Goal: Transaction & Acquisition: Purchase product/service

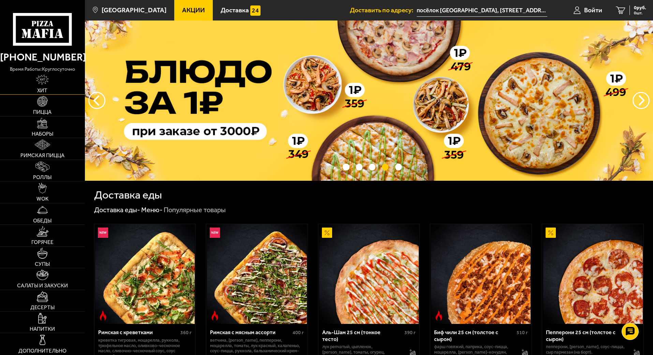
click at [45, 81] on img at bounding box center [42, 79] width 13 height 11
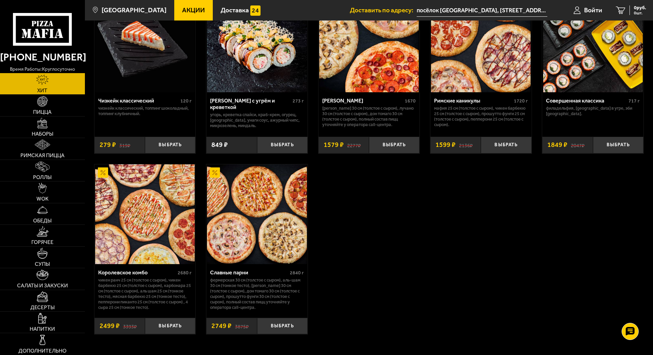
scroll to position [444, 0]
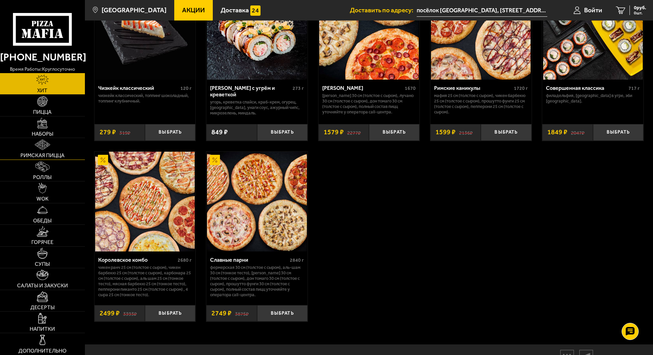
click at [39, 151] on link "Римская пицца" at bounding box center [42, 148] width 85 height 21
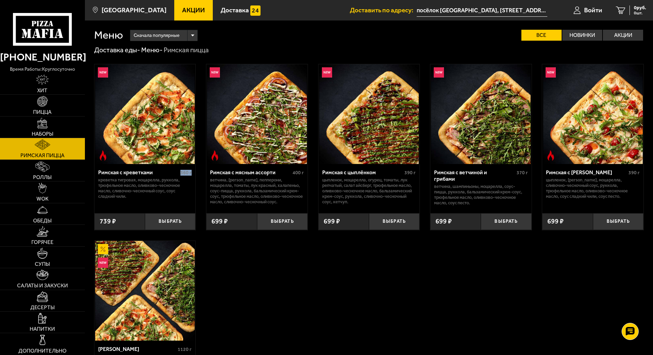
drag, startPoint x: 182, startPoint y: 174, endPoint x: 195, endPoint y: 173, distance: 13.7
click at [195, 173] on div "Римская с креветками 360 г креветка тигровая, моцарелла, руккола, трюфельное ма…" at bounding box center [145, 186] width 101 height 44
click at [173, 222] on button "Выбрать" at bounding box center [170, 221] width 50 height 17
click at [152, 219] on button "−" at bounding box center [153, 221] width 17 height 17
click at [185, 194] on p "креветка тигровая, моцарелла, руккола, трюфельное масло, оливково-чесночное мас…" at bounding box center [145, 188] width 94 height 22
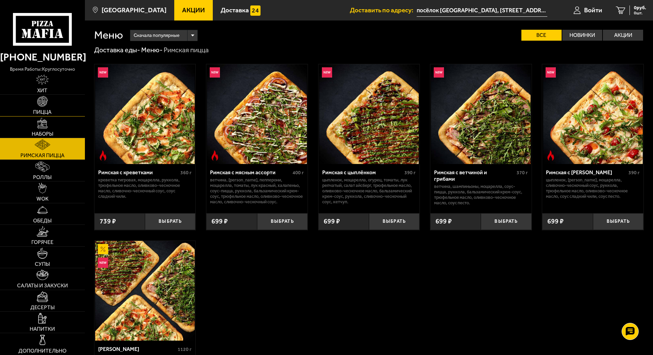
click at [43, 101] on img at bounding box center [42, 101] width 11 height 11
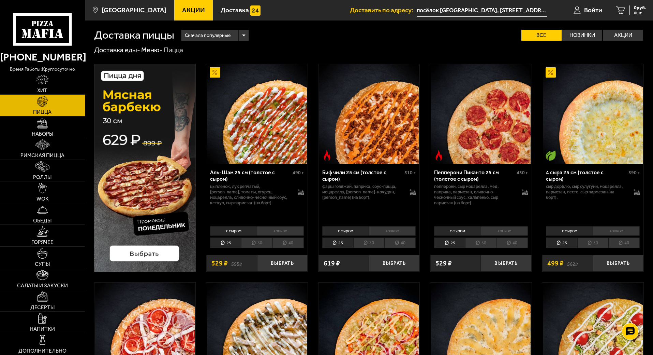
click at [260, 242] on li "30" at bounding box center [256, 242] width 31 height 11
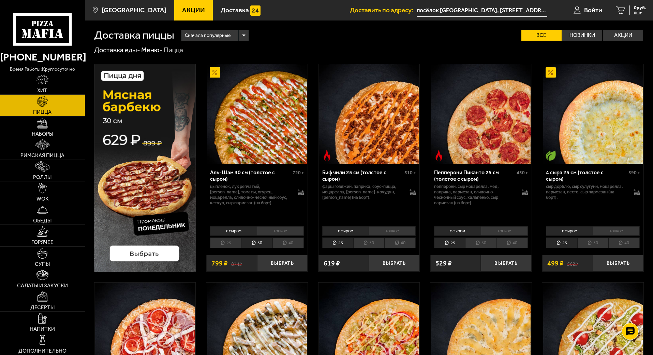
click at [290, 242] on li "40" at bounding box center [288, 242] width 31 height 11
click at [234, 240] on li "25" at bounding box center [225, 242] width 31 height 11
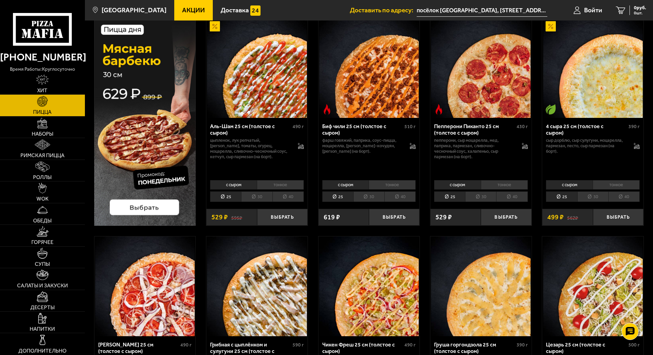
scroll to position [34, 0]
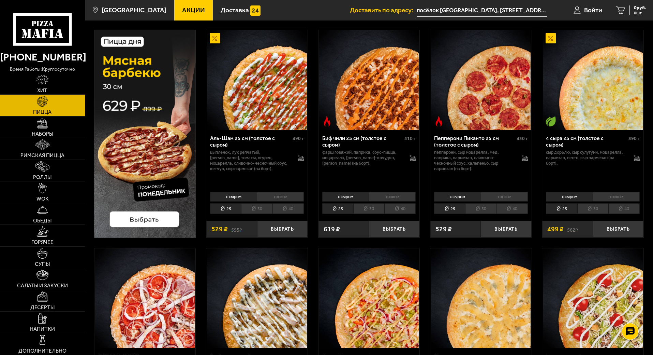
click at [152, 219] on img at bounding box center [145, 134] width 102 height 208
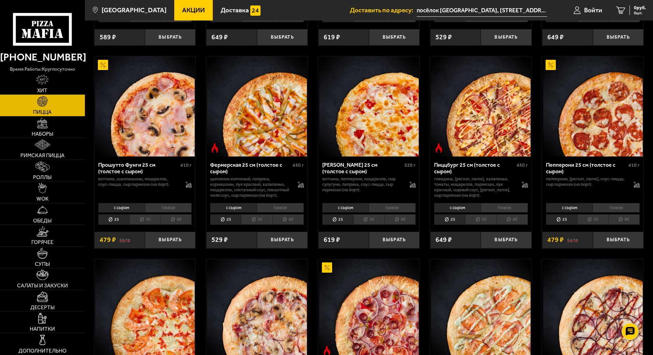
scroll to position [444, 0]
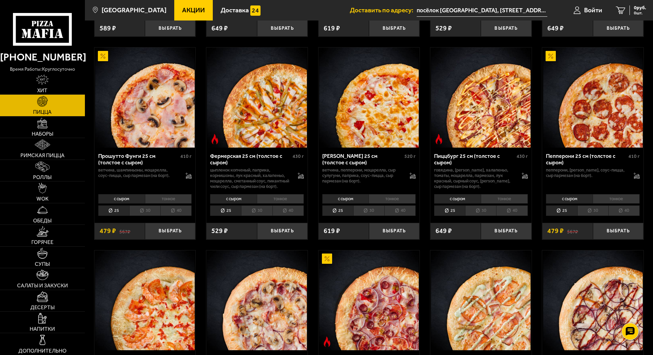
click at [505, 203] on li "тонкое" at bounding box center [504, 199] width 47 height 10
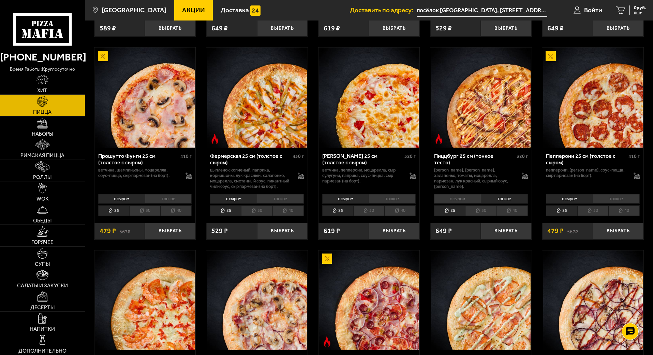
click at [461, 203] on li "с сыром" at bounding box center [457, 199] width 47 height 10
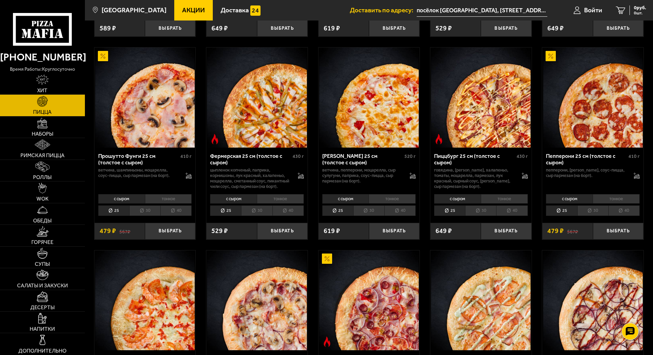
click at [500, 203] on li "тонкое" at bounding box center [504, 199] width 47 height 10
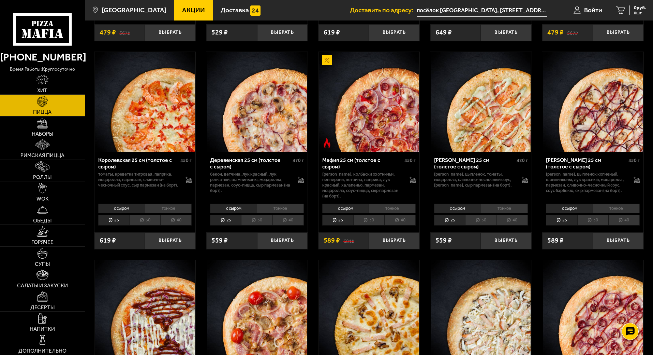
scroll to position [648, 0]
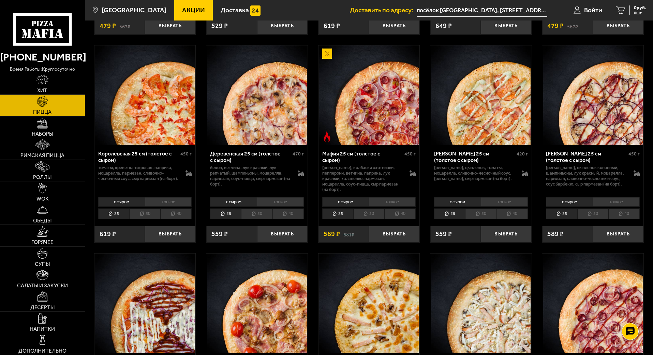
click at [149, 219] on li "30" at bounding box center [144, 213] width 31 height 11
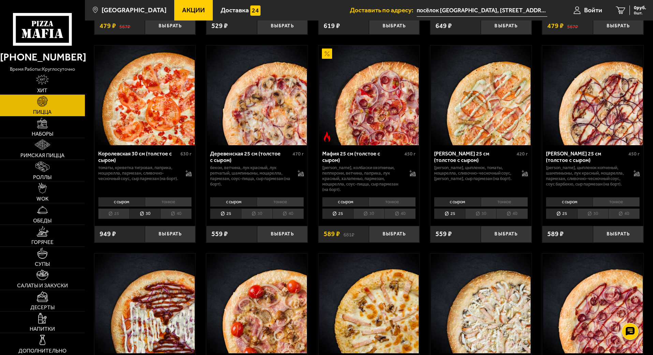
click at [116, 219] on li "25" at bounding box center [113, 213] width 31 height 11
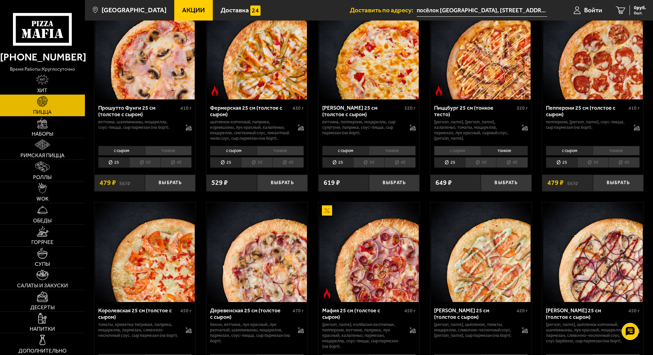
scroll to position [409, 0]
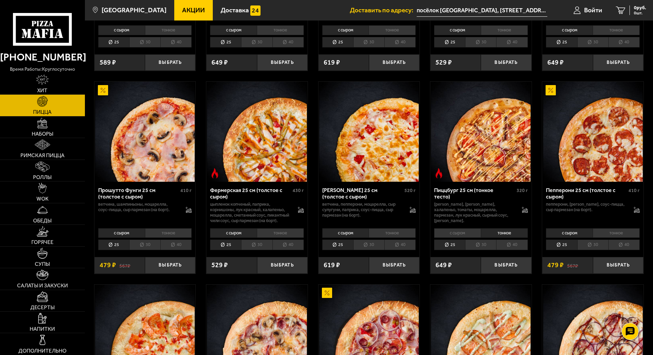
click at [482, 250] on li "30" at bounding box center [480, 244] width 31 height 11
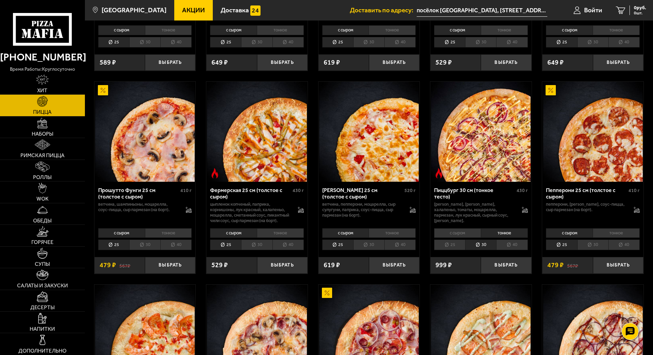
click at [464, 237] on li "с сыром" at bounding box center [457, 233] width 47 height 10
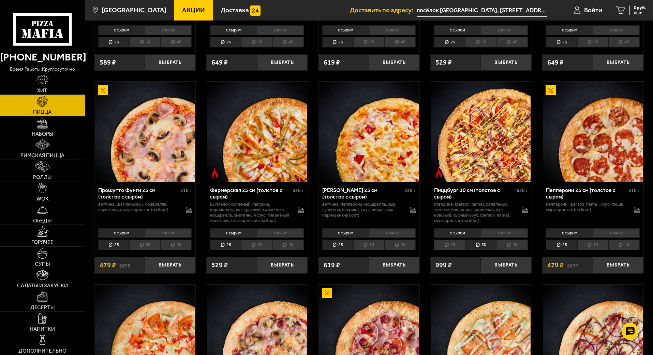
click at [495, 237] on li "тонкое" at bounding box center [504, 233] width 47 height 10
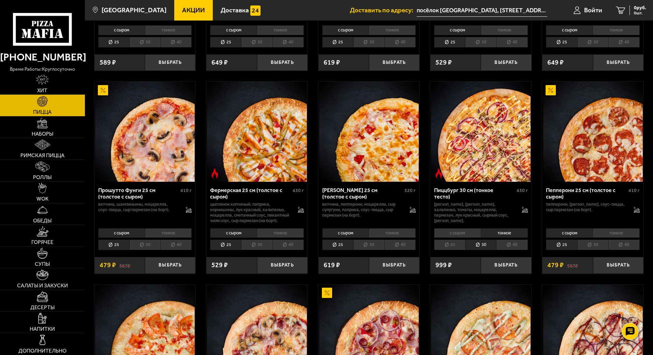
click at [460, 237] on li "с сыром" at bounding box center [457, 233] width 47 height 10
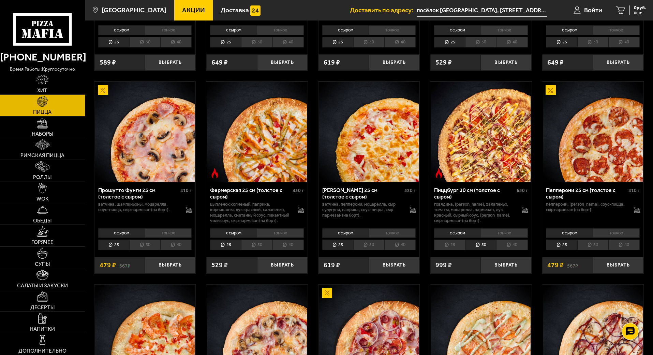
click at [493, 237] on li "тонкое" at bounding box center [504, 233] width 47 height 10
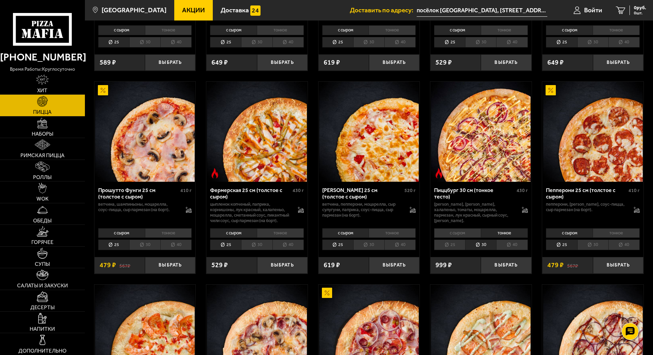
click at [463, 237] on li "с сыром" at bounding box center [457, 233] width 47 height 10
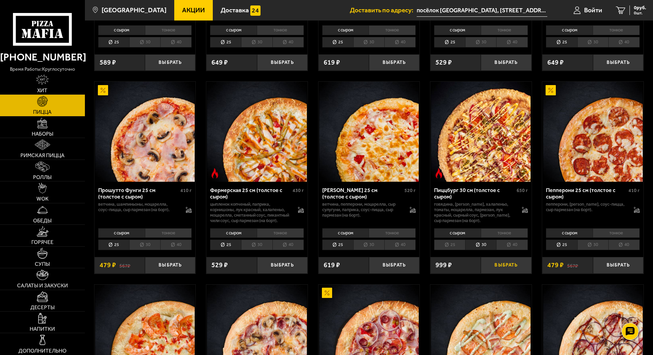
click at [510, 273] on button "Выбрать" at bounding box center [506, 265] width 50 height 17
click at [629, 10] on span "1628 руб." at bounding box center [636, 7] width 20 height 5
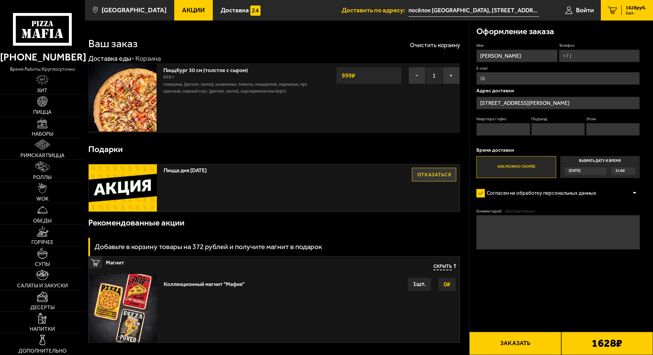
drag, startPoint x: 203, startPoint y: 171, endPoint x: 255, endPoint y: 172, distance: 51.9
click at [255, 172] on span "Пицца дня [DATE]" at bounding box center [275, 168] width 223 height 9
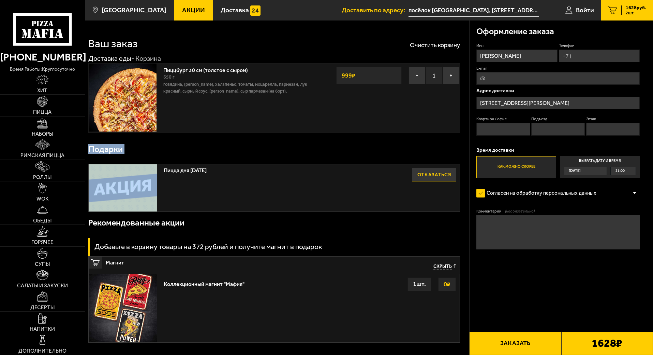
drag, startPoint x: 90, startPoint y: 150, endPoint x: 139, endPoint y: 163, distance: 50.1
click at [136, 161] on div "Подарки Пицца дня понедельник Отказаться Рекомендованные акции Добавьте в корзи…" at bounding box center [274, 240] width 372 height 204
click at [211, 144] on div "Подарки" at bounding box center [274, 149] width 372 height 22
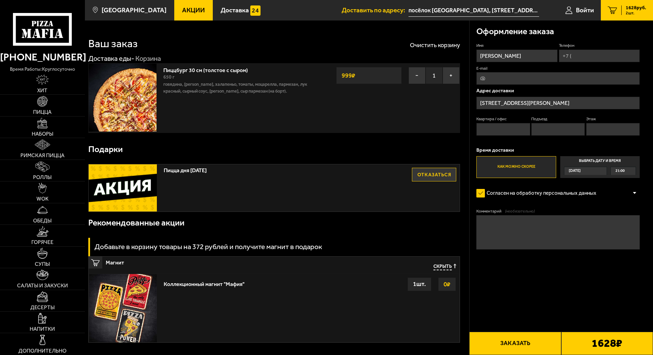
drag, startPoint x: 199, startPoint y: 170, endPoint x: 235, endPoint y: 172, distance: 35.5
click at [230, 171] on span "Пицца дня [DATE]" at bounding box center [275, 168] width 223 height 9
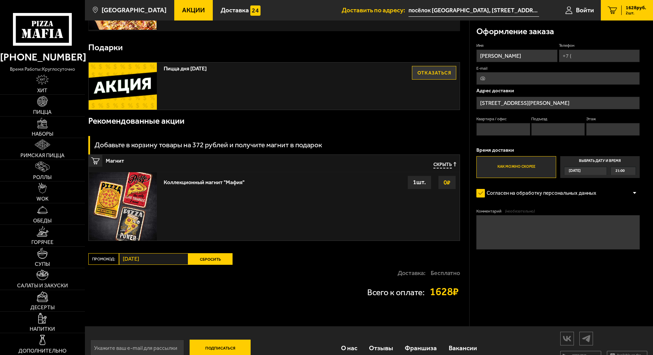
scroll to position [102, 0]
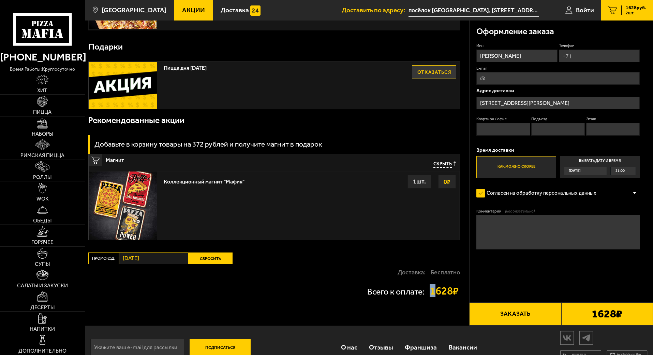
drag, startPoint x: 428, startPoint y: 294, endPoint x: 437, endPoint y: 293, distance: 8.9
click at [437, 293] on strong "1628 ₽" at bounding box center [445, 290] width 31 height 11
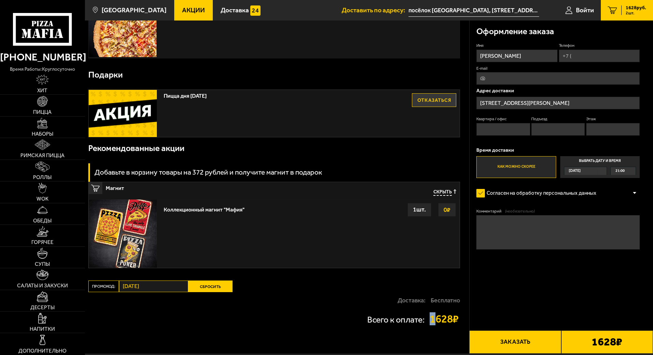
scroll to position [0, 0]
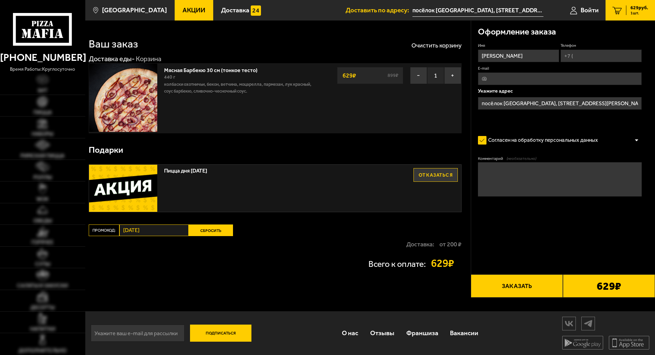
type input "Россия, Санкт-Петербург, улица Академика Байкова, 7к2"
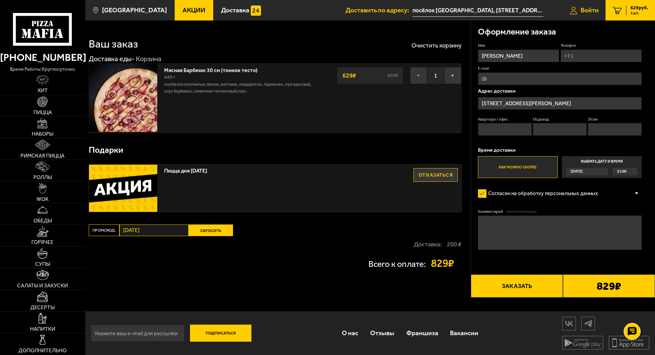
click at [587, 11] on span "Войти" at bounding box center [590, 10] width 18 height 6
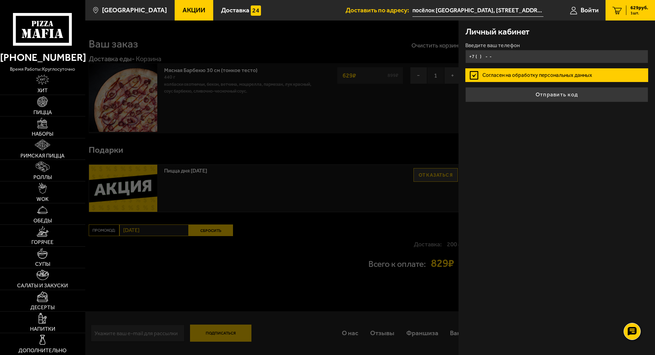
click at [495, 55] on input "+7 ( ) - -" at bounding box center [556, 56] width 183 height 13
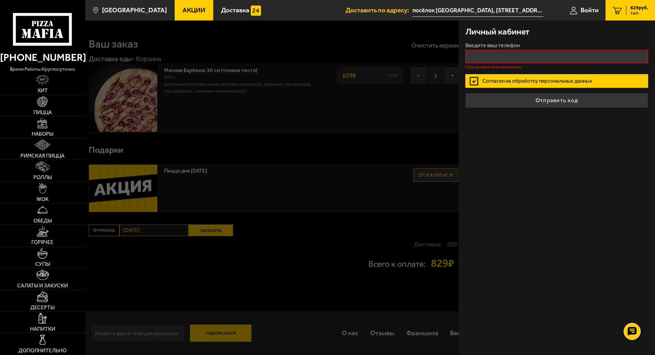
type input "+7 ( ) - -"
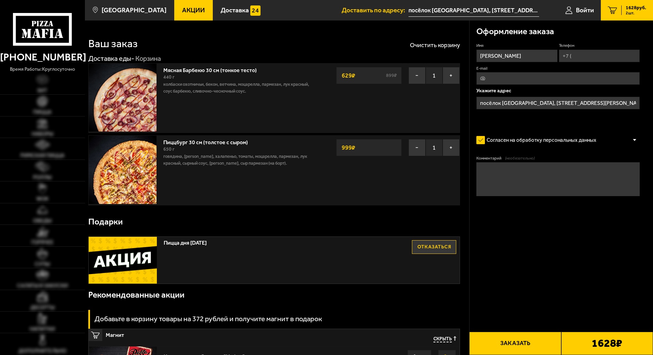
type input "[STREET_ADDRESS][PERSON_NAME]"
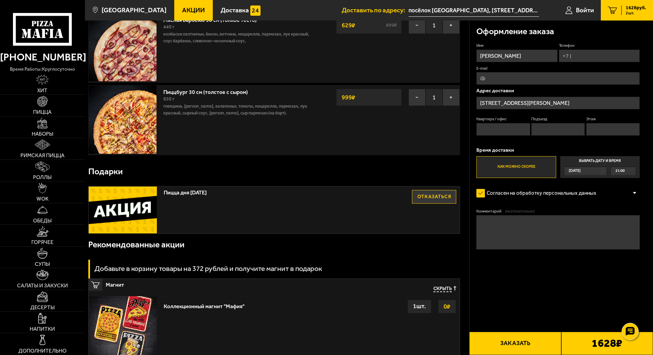
scroll to position [102, 0]
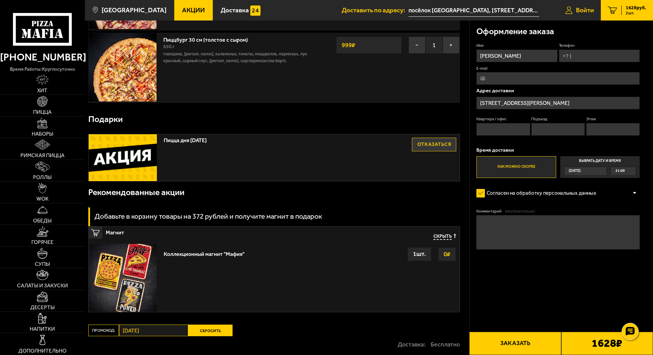
click at [579, 15] on link "Войти" at bounding box center [580, 10] width 42 height 20
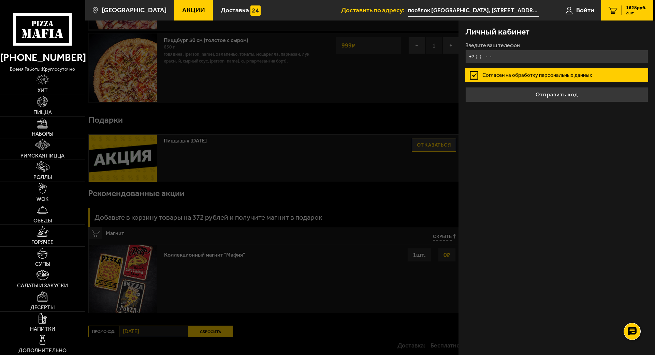
click at [484, 57] on input "+7 ( ) - -" at bounding box center [556, 56] width 183 height 13
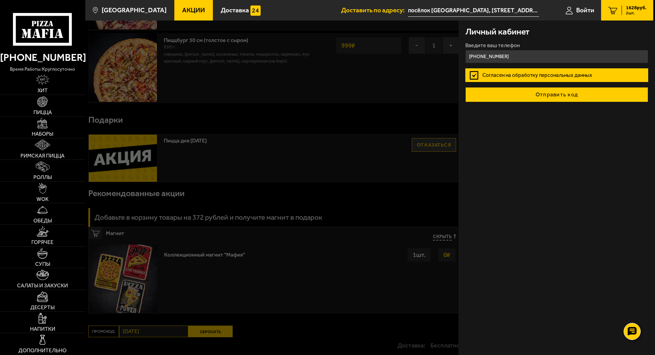
type input "[PHONE_NUMBER]"
click at [564, 96] on button "Отправить код" at bounding box center [556, 94] width 183 height 15
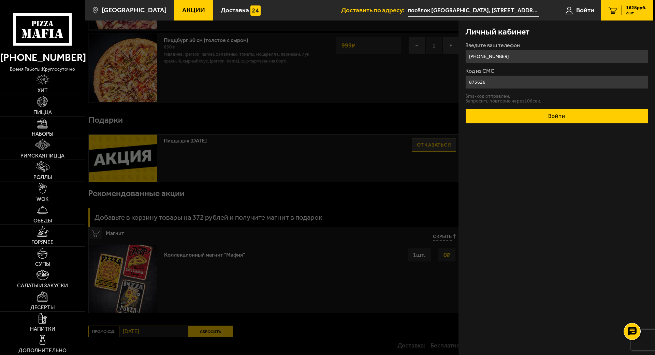
type input "873626"
click at [543, 116] on button "Войти" at bounding box center [556, 116] width 183 height 15
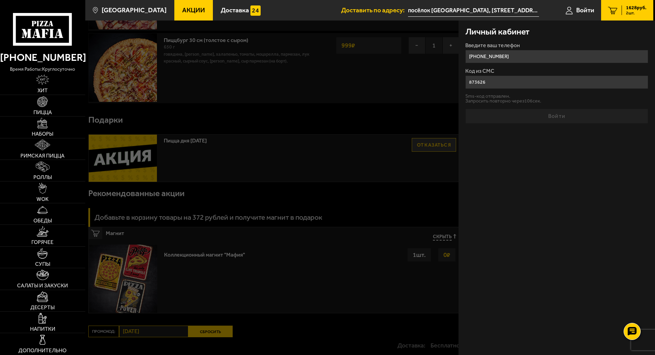
type input "посёлок [GEOGRAPHIC_DATA], [STREET_ADDRESS][PERSON_NAME]"
type input "52"
type input "1"
type input "9"
type input "[PHONE_NUMBER]"
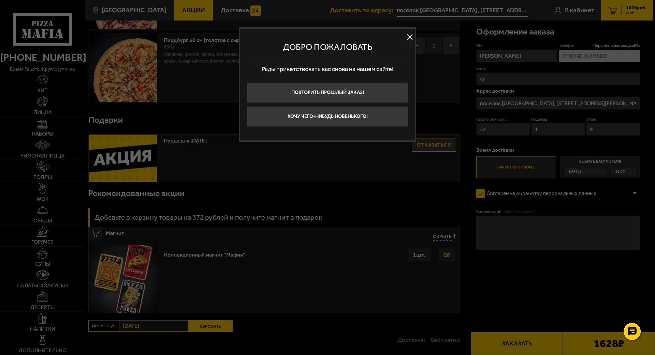
click at [409, 37] on button at bounding box center [410, 37] width 10 height 10
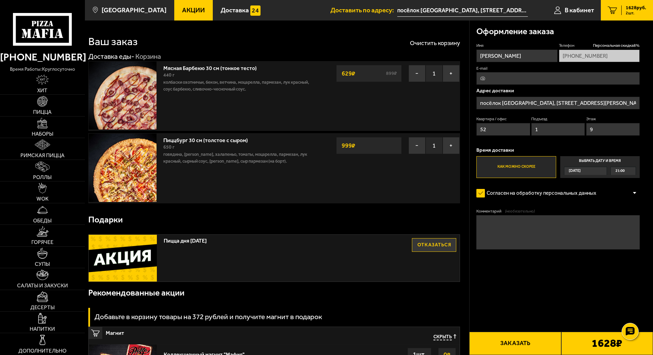
scroll to position [0, 0]
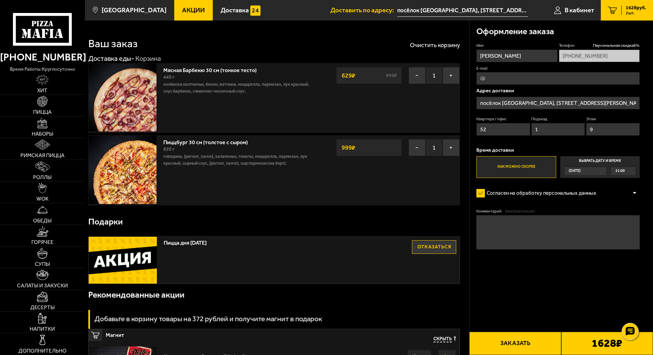
click at [471, 10] on input "посёлок [GEOGRAPHIC_DATA], [STREET_ADDRESS][PERSON_NAME]" at bounding box center [463, 10] width 131 height 13
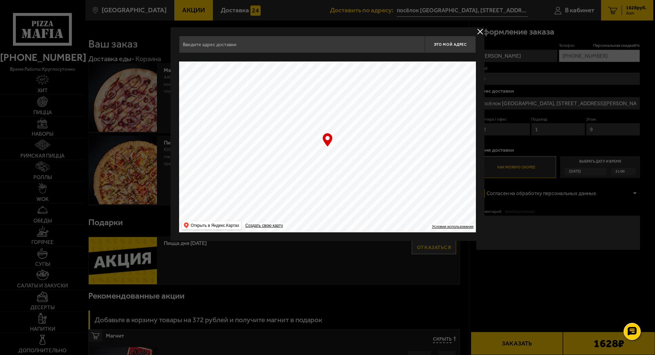
type input "[STREET_ADDRESS][PERSON_NAME]"
click at [451, 45] on span "Это мой адрес" at bounding box center [450, 44] width 33 height 4
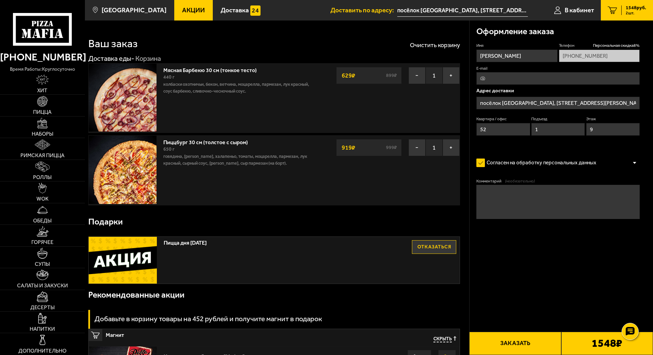
click at [447, 9] on input "посёлок [GEOGRAPHIC_DATA], [STREET_ADDRESS][PERSON_NAME]" at bounding box center [463, 10] width 131 height 13
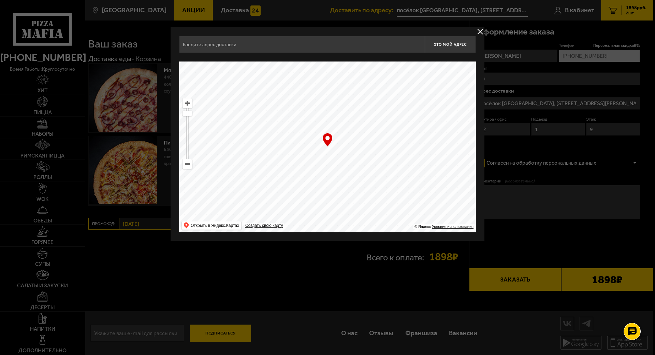
drag, startPoint x: 230, startPoint y: 48, endPoint x: 347, endPoint y: 50, distance: 116.4
click at [231, 48] on input "text" at bounding box center [302, 44] width 246 height 17
click at [481, 30] on button "delivery type" at bounding box center [480, 31] width 9 height 9
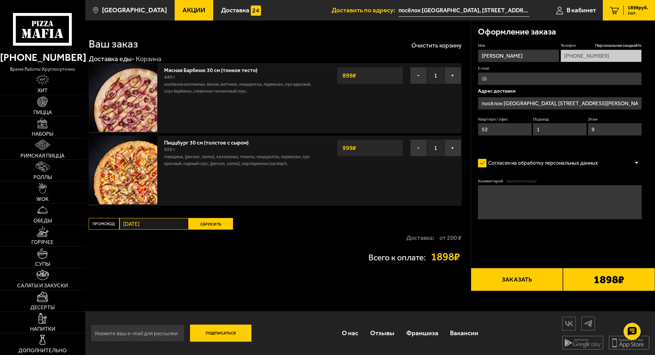
click at [509, 102] on input "посёлок [GEOGRAPHIC_DATA], [STREET_ADDRESS][PERSON_NAME]" at bounding box center [560, 103] width 164 height 13
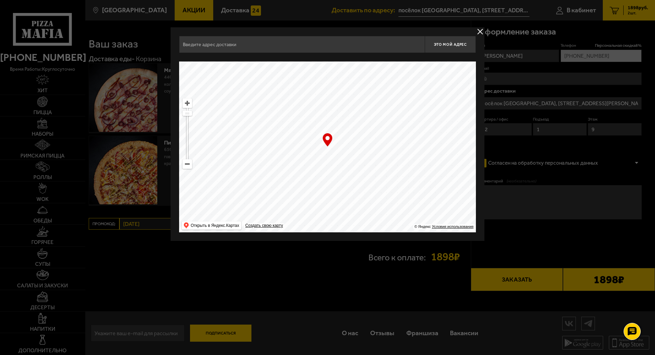
click at [276, 39] on input "text" at bounding box center [302, 44] width 246 height 17
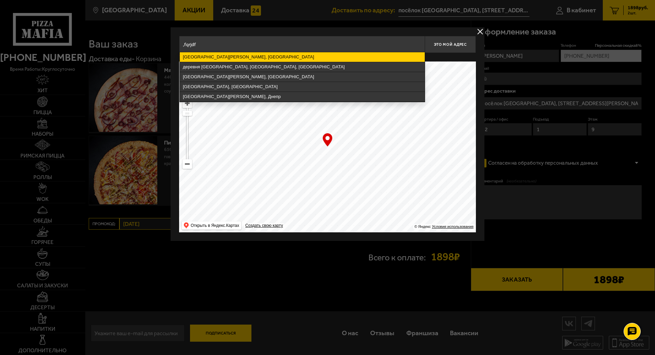
click at [230, 57] on ymaps "улица Академика Байкова, Санкт-Петербург" at bounding box center [302, 57] width 245 height 10
type input "Санкт-Петербург, улица Академика Байкова"
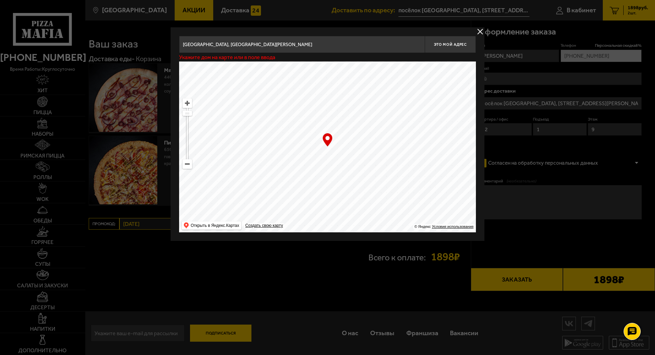
drag, startPoint x: 344, startPoint y: 120, endPoint x: 313, endPoint y: 195, distance: 80.6
click at [313, 193] on ymaps at bounding box center [327, 146] width 297 height 171
drag, startPoint x: 331, startPoint y: 105, endPoint x: 318, endPoint y: 142, distance: 39.0
click at [303, 182] on ymaps at bounding box center [327, 146] width 297 height 171
drag, startPoint x: 321, startPoint y: 115, endPoint x: 313, endPoint y: 170, distance: 56.1
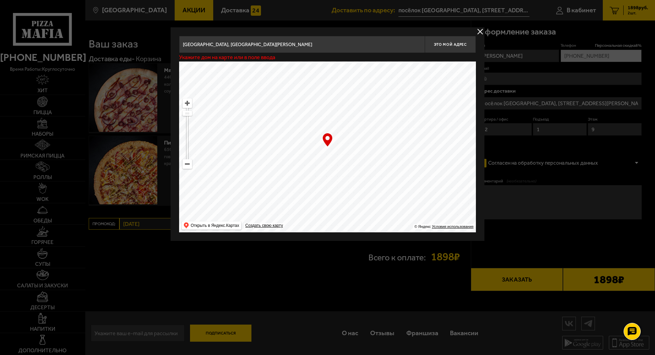
click at [306, 174] on ymaps at bounding box center [327, 146] width 297 height 171
drag, startPoint x: 348, startPoint y: 103, endPoint x: 290, endPoint y: 155, distance: 77.6
click at [291, 154] on ymaps at bounding box center [327, 146] width 297 height 171
type input "Петроградская набережная, 34А"
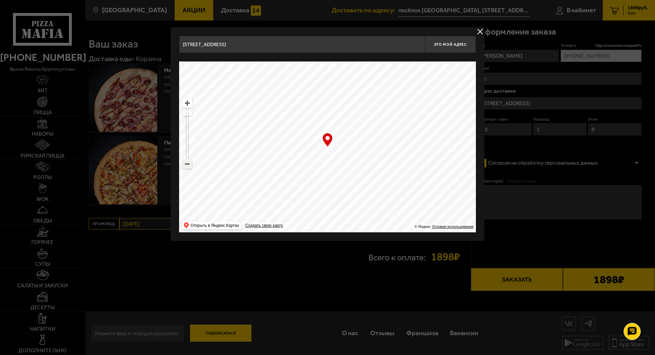
click at [188, 167] on ymaps at bounding box center [187, 163] width 9 height 9
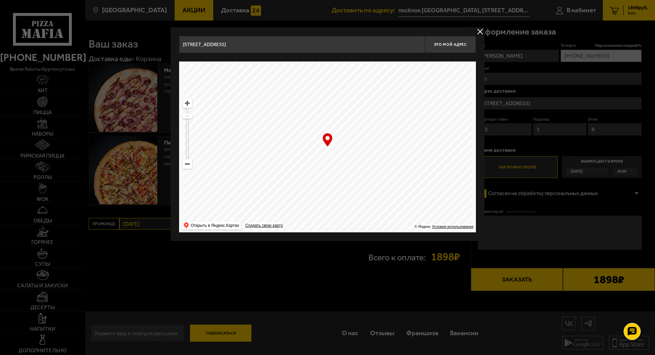
click at [188, 167] on ymaps at bounding box center [187, 163] width 9 height 9
click at [188, 166] on ymaps at bounding box center [187, 163] width 9 height 9
drag, startPoint x: 321, startPoint y: 122, endPoint x: 314, endPoint y: 183, distance: 61.5
click at [314, 183] on ymaps at bounding box center [327, 146] width 297 height 171
drag, startPoint x: 332, startPoint y: 125, endPoint x: 257, endPoint y: 168, distance: 86.5
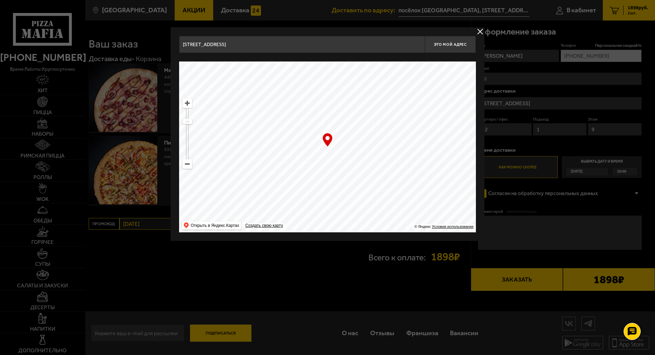
click at [253, 175] on ymaps at bounding box center [327, 146] width 297 height 171
drag, startPoint x: 271, startPoint y: 119, endPoint x: 277, endPoint y: 155, distance: 36.0
click at [277, 155] on ymaps at bounding box center [327, 146] width 297 height 171
click at [187, 105] on ymaps at bounding box center [187, 103] width 9 height 9
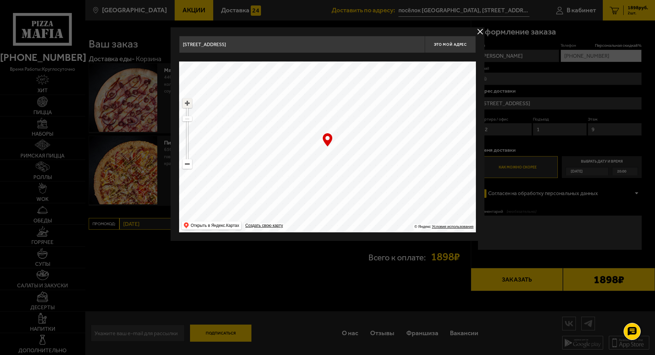
click at [187, 105] on ymaps at bounding box center [187, 103] width 9 height 9
drag, startPoint x: 347, startPoint y: 154, endPoint x: 242, endPoint y: 128, distance: 107.7
click at [243, 128] on ymaps at bounding box center [327, 146] width 297 height 171
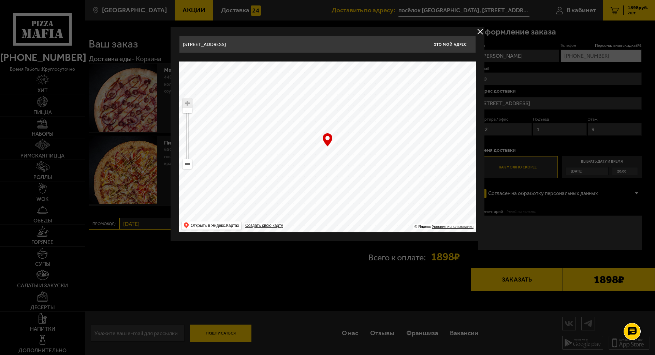
drag, startPoint x: 301, startPoint y: 142, endPoint x: 359, endPoint y: 100, distance: 71.7
click at [359, 100] on ymaps at bounding box center [327, 146] width 297 height 171
type input "[STREET_ADDRESS][PERSON_NAME]"
click at [453, 42] on span "Это мой адрес" at bounding box center [450, 44] width 33 height 4
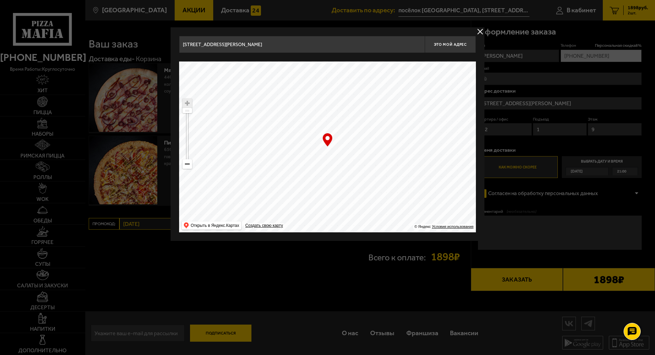
type input "[STREET_ADDRESS][PERSON_NAME]"
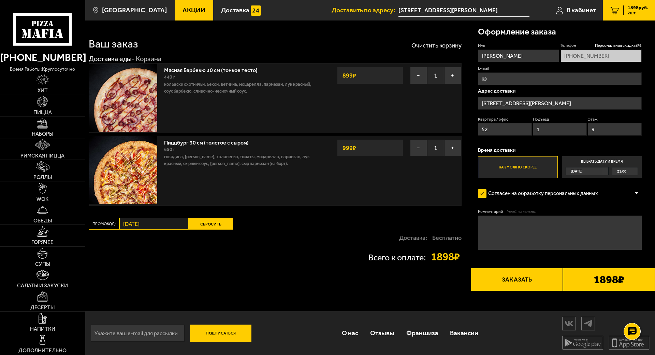
drag, startPoint x: 107, startPoint y: 227, endPoint x: 127, endPoint y: 227, distance: 19.4
click at [110, 227] on label "Промокод:" at bounding box center [104, 224] width 31 height 12
click at [112, 224] on label "Промокод:" at bounding box center [104, 224] width 31 height 12
click at [307, 256] on div "Всего к оплате: 1898 ₽" at bounding box center [275, 256] width 373 height 11
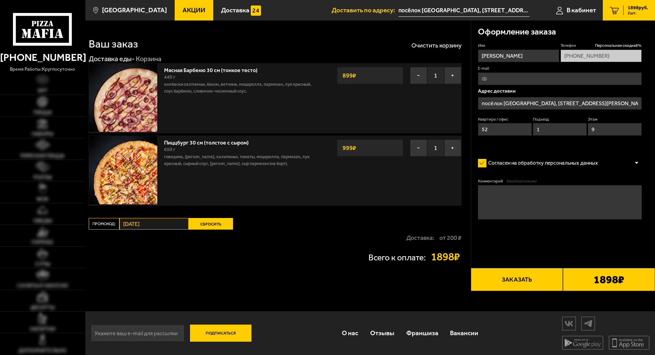
type input "[STREET_ADDRESS][PERSON_NAME]"
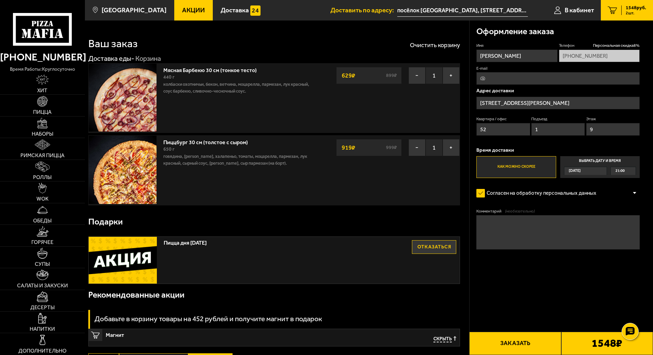
click at [526, 340] on button "Заказать" at bounding box center [516, 342] width 92 height 23
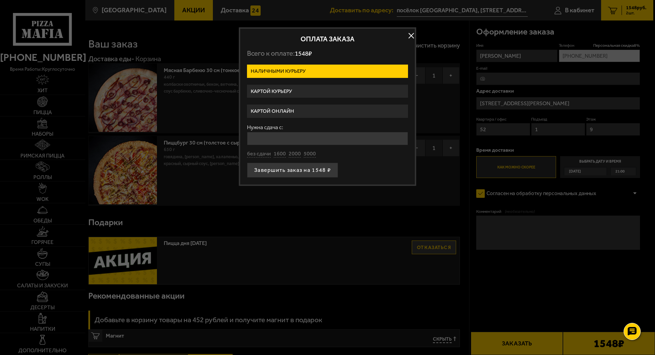
click at [288, 90] on label "Картой курьеру" at bounding box center [327, 91] width 161 height 13
click at [0, 0] on input "Картой курьеру" at bounding box center [0, 0] width 0 height 0
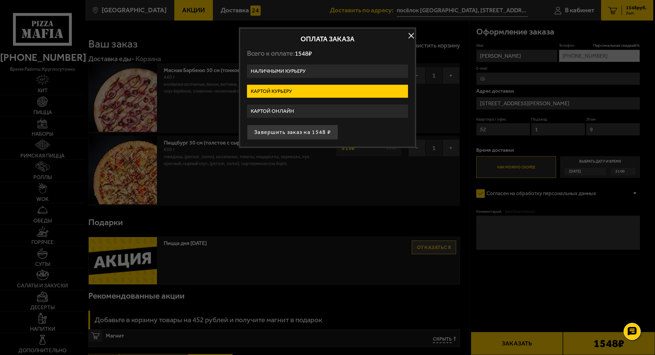
click at [303, 70] on label "Наличными курьеру" at bounding box center [327, 70] width 161 height 13
click at [0, 0] on input "Наличными курьеру" at bounding box center [0, 0] width 0 height 0
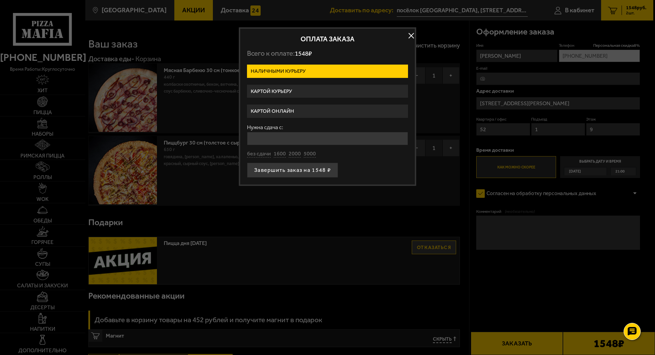
click at [280, 140] on input "Нужна сдача с:" at bounding box center [327, 138] width 161 height 13
type input "2000"
click at [364, 159] on form "Наличными курьеру Картой курьеру Картой онлайн Нужна сдача с: 2000 без сдачи 16…" at bounding box center [327, 120] width 161 height 113
click at [307, 171] on button "Завершить заказ на 1548 ₽" at bounding box center [292, 169] width 91 height 15
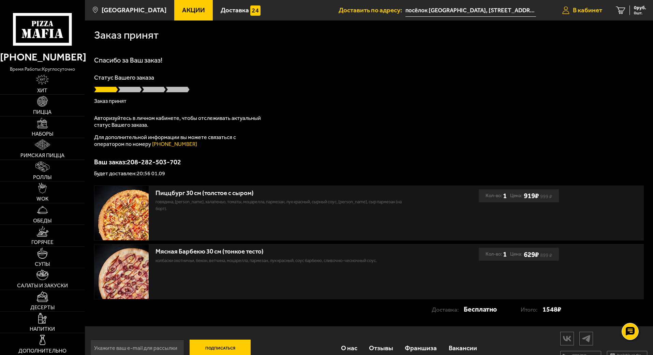
click at [588, 10] on span "В кабинет" at bounding box center [587, 10] width 29 height 6
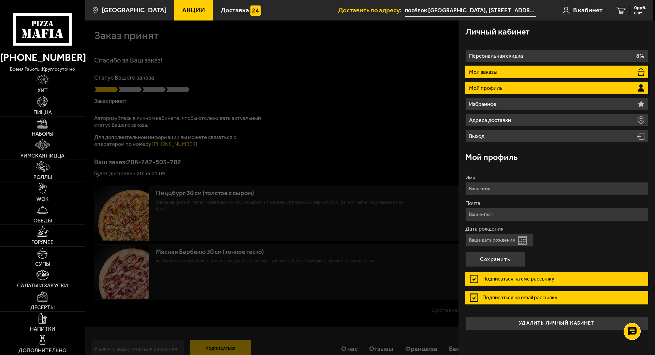
click at [536, 74] on li "Мои заказы" at bounding box center [556, 72] width 183 height 13
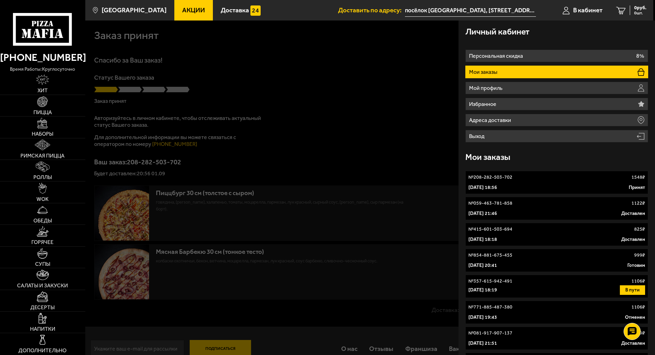
click at [567, 183] on link "№ 208-282-503-702 1548 ₽ [DATE] 18:56 Принят" at bounding box center [556, 182] width 183 height 23
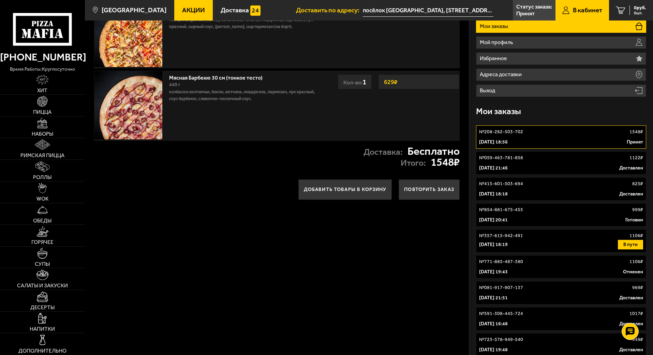
scroll to position [68, 0]
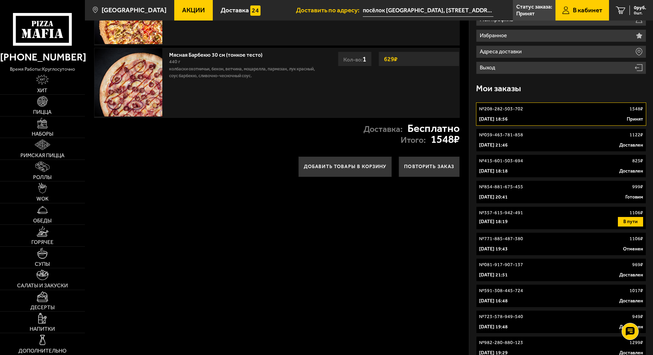
click at [574, 215] on div "№ 357-615-942-491 1106 ₽" at bounding box center [561, 212] width 164 height 7
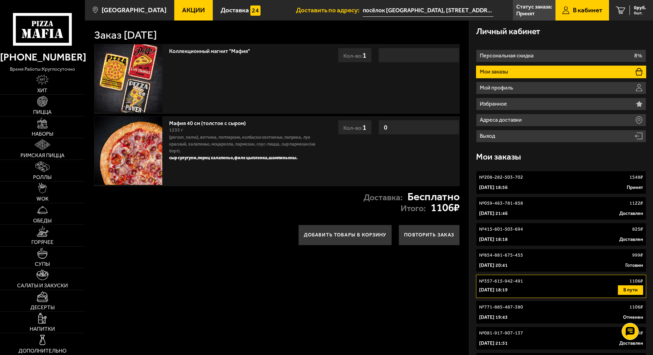
click at [561, 188] on div "[DATE] 18:56 Принят" at bounding box center [561, 187] width 164 height 7
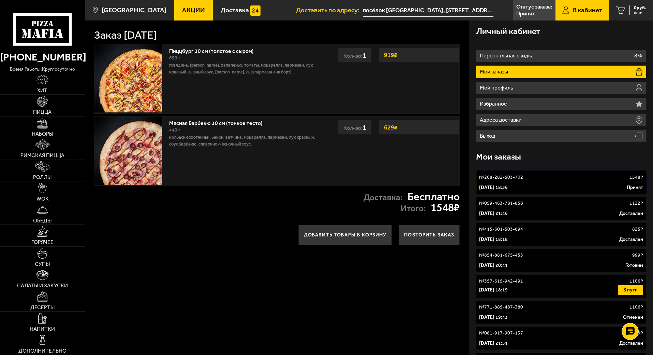
click at [566, 187] on div "[DATE] 18:56 Принят" at bounding box center [561, 187] width 164 height 7
click at [587, 9] on span "В кабинет" at bounding box center [587, 10] width 29 height 6
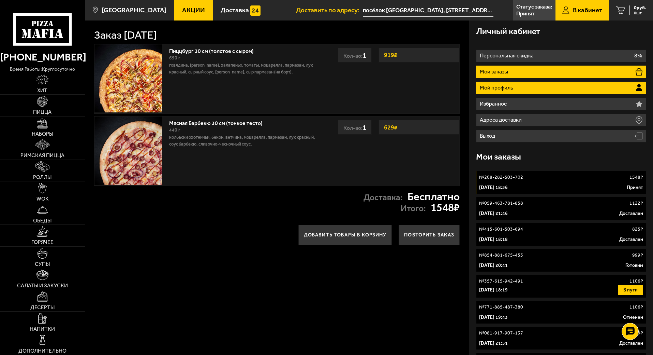
click at [531, 90] on li "Мой профиль" at bounding box center [561, 88] width 170 height 13
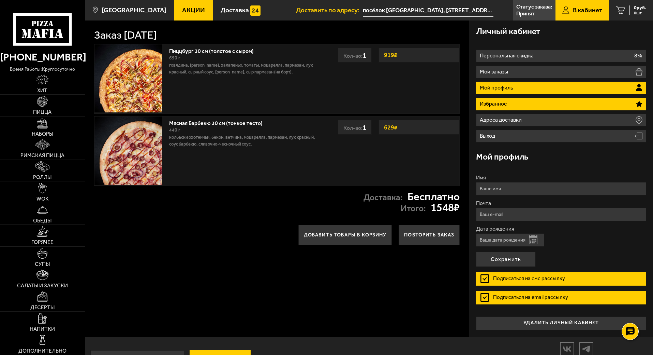
click at [545, 105] on li "Избранное" at bounding box center [561, 104] width 170 height 13
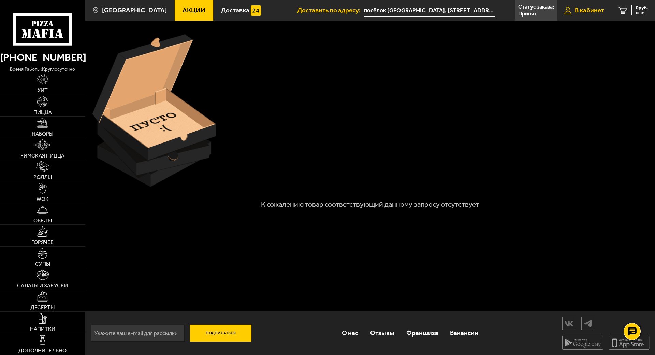
click at [584, 11] on span "В кабинет" at bounding box center [589, 10] width 29 height 6
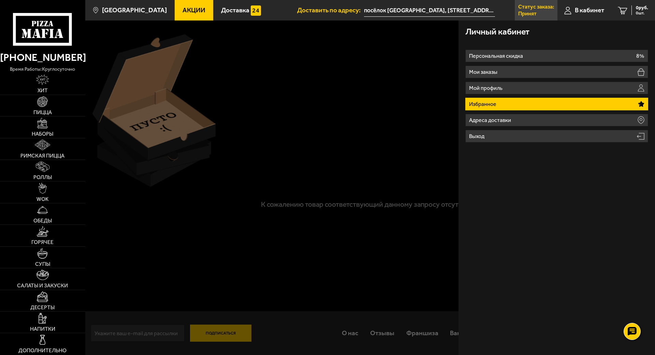
click at [534, 11] on p "Принят" at bounding box center [527, 13] width 18 height 5
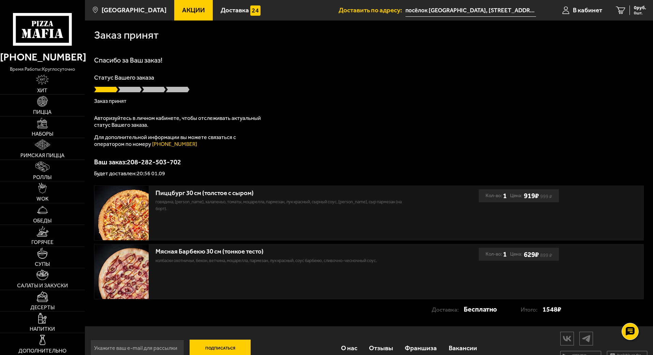
click at [429, 10] on input "посёлок [GEOGRAPHIC_DATA], [STREET_ADDRESS][PERSON_NAME]" at bounding box center [471, 10] width 131 height 13
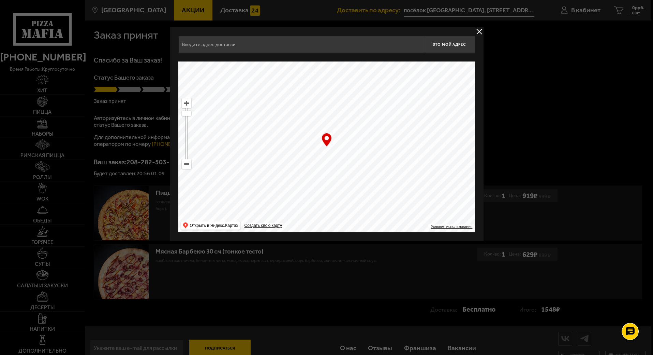
type input "[STREET_ADDRESS][PERSON_NAME]"
click at [479, 32] on button "delivery type" at bounding box center [480, 31] width 9 height 9
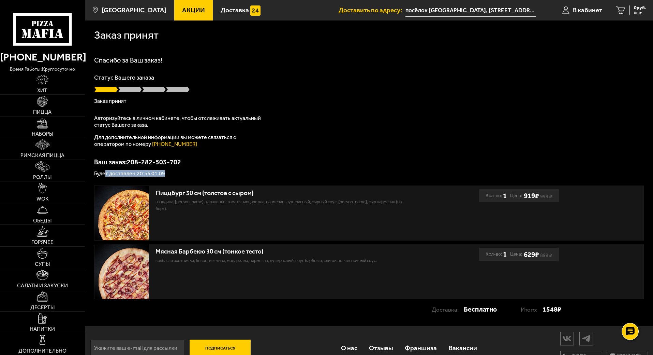
drag, startPoint x: 173, startPoint y: 174, endPoint x: 92, endPoint y: 172, distance: 81.2
click at [101, 174] on p "Будет доставлен: 20:56 01.09" at bounding box center [369, 173] width 550 height 5
click at [172, 156] on div "Спасибо за Ваш заказ! Статус Вашего заказа Заказ принят Авторизуйтесь в личном …" at bounding box center [369, 116] width 550 height 119
click at [470, 7] on input "посёлок [GEOGRAPHIC_DATA], [STREET_ADDRESS][PERSON_NAME]" at bounding box center [471, 10] width 131 height 13
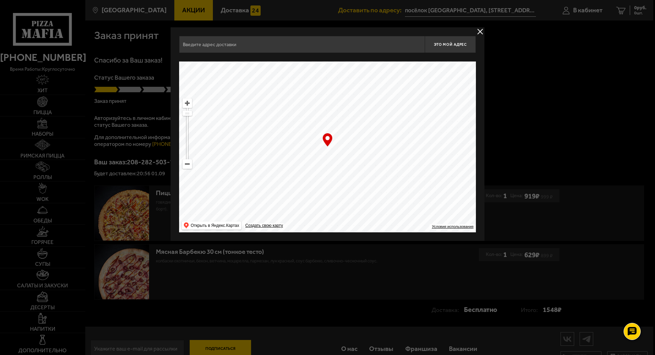
type input "[STREET_ADDRESS][PERSON_NAME]"
click at [479, 27] on button "delivery type" at bounding box center [480, 31] width 9 height 9
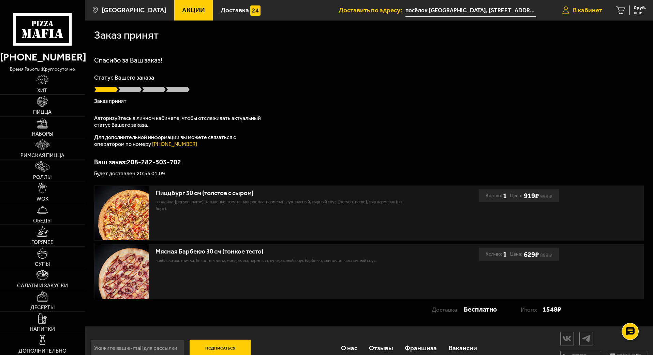
click at [581, 11] on span "В кабинет" at bounding box center [587, 10] width 29 height 6
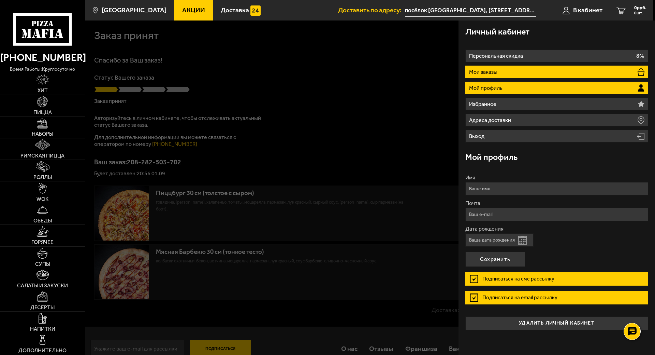
click at [535, 74] on li "Мои заказы" at bounding box center [556, 72] width 183 height 13
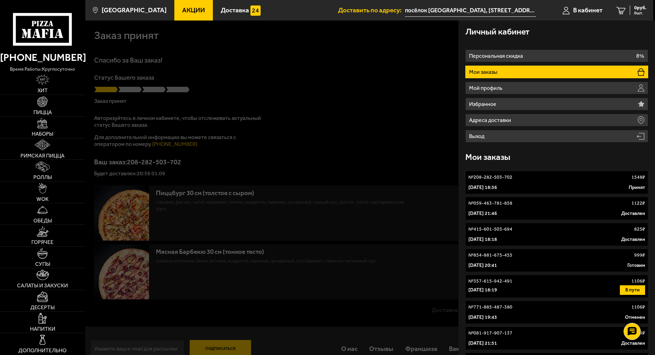
click at [630, 181] on link "№ 208-282-503-702 1548 ₽ [DATE] 18:56 Принят" at bounding box center [556, 182] width 183 height 23
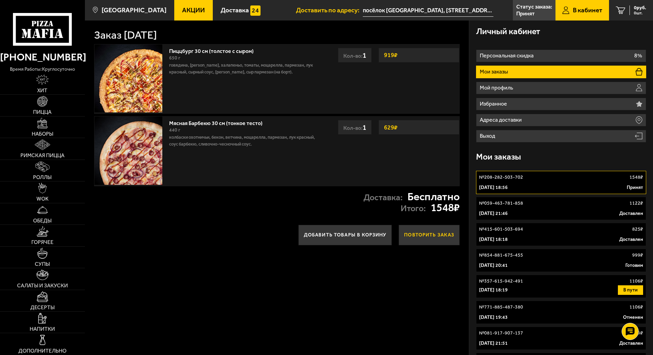
click at [434, 236] on button "Повторить заказ" at bounding box center [429, 235] width 61 height 20
